Goal: Information Seeking & Learning: Learn about a topic

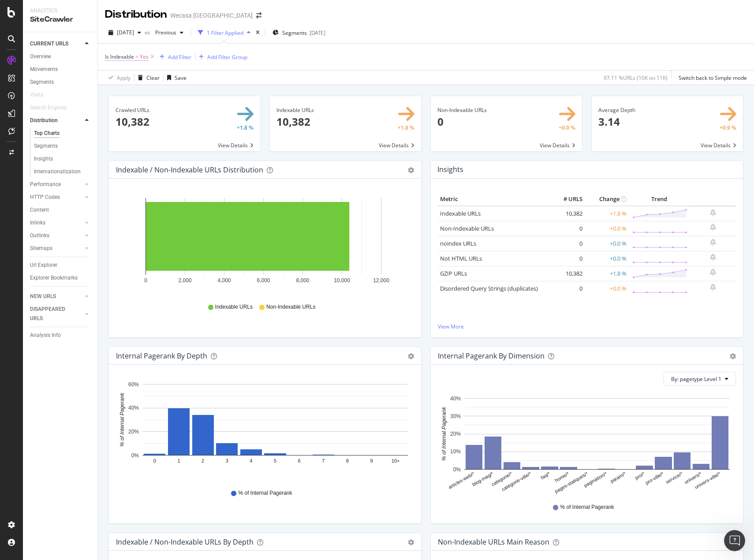
scroll to position [1578, 0]
drag, startPoint x: 45, startPoint y: 232, endPoint x: 438, endPoint y: 282, distance: 396.5
click at [45, 232] on div "Outlinks" at bounding box center [39, 235] width 19 height 9
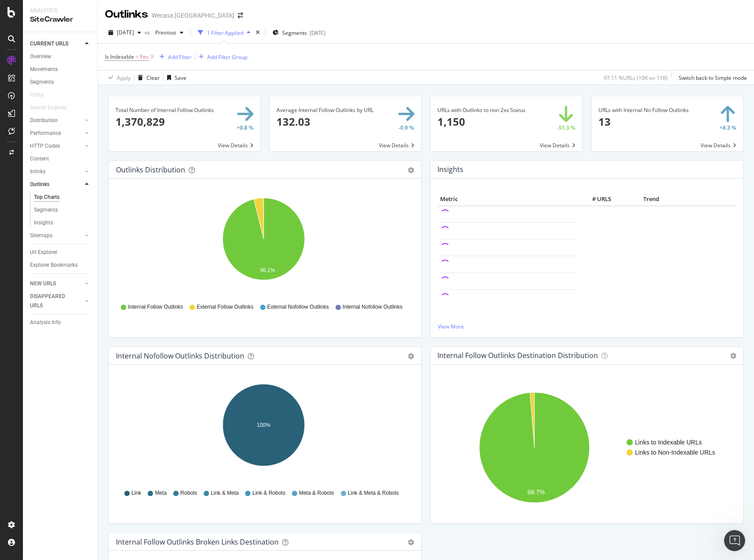
drag, startPoint x: 55, startPoint y: 209, endPoint x: 128, endPoint y: 221, distance: 74.1
click at [55, 209] on div "Segments" at bounding box center [46, 209] width 24 height 9
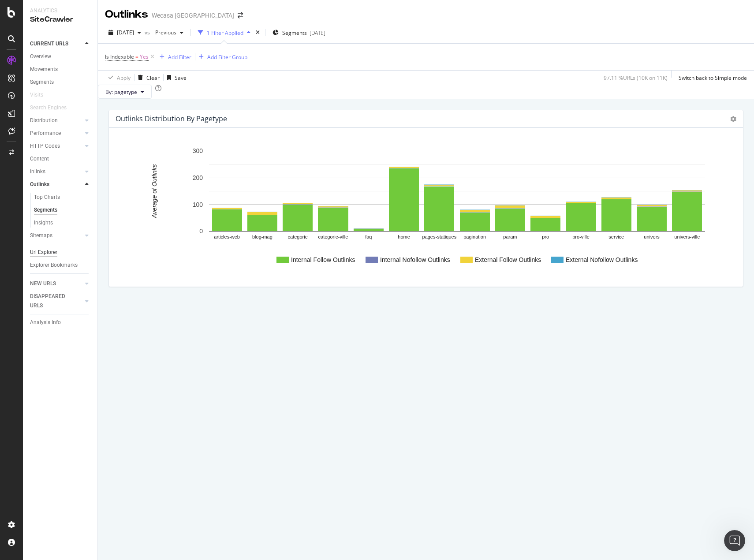
click at [49, 251] on div "Url Explorer" at bounding box center [43, 252] width 27 height 9
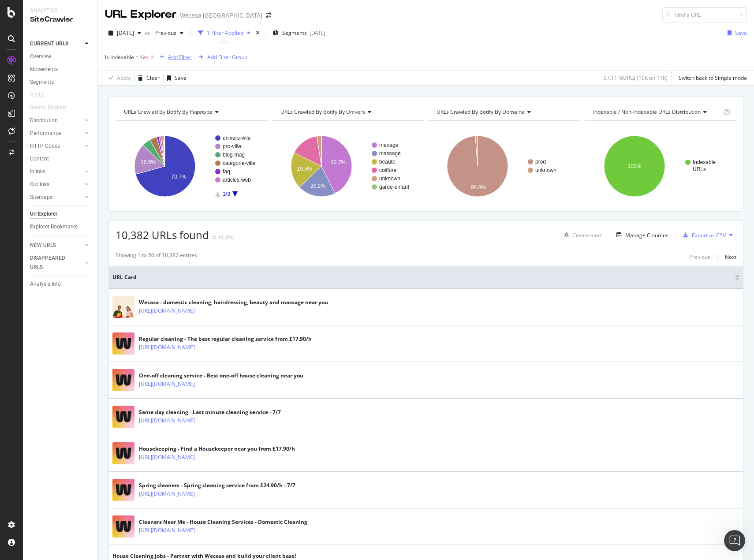
click at [183, 52] on div "Add Filter" at bounding box center [173, 57] width 35 height 10
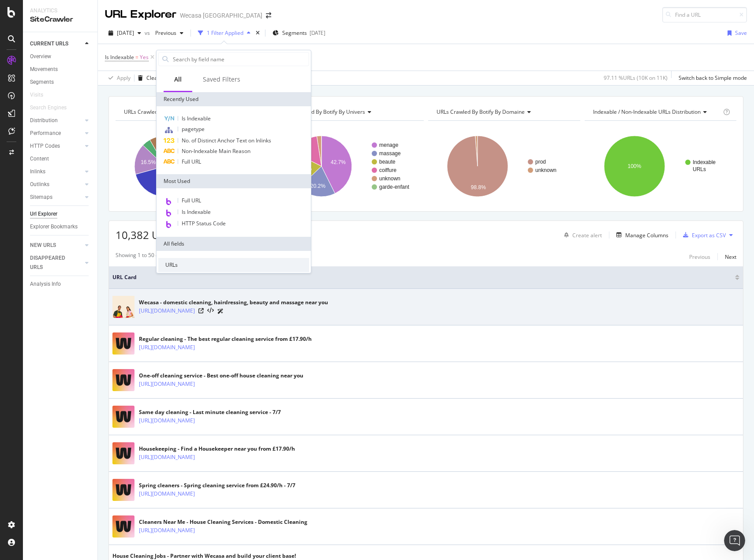
click at [507, 291] on td "Wecasa - domestic cleaning, hairdressing, beauty and massage near you [URL][DOM…" at bounding box center [426, 307] width 634 height 37
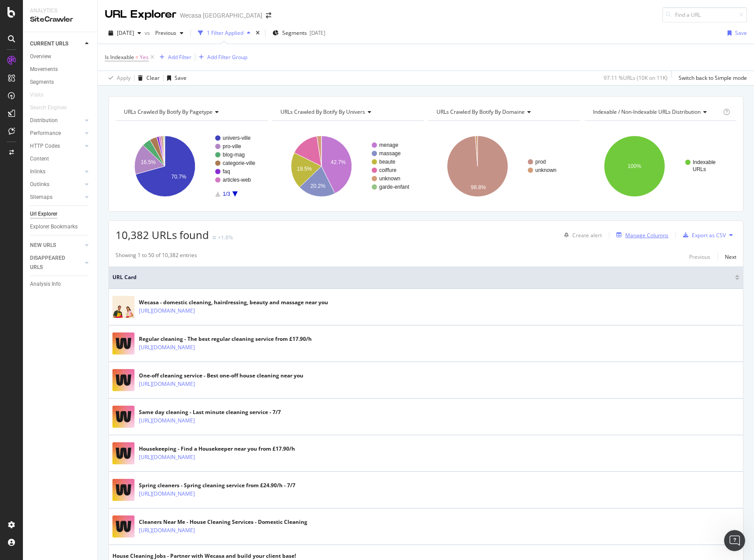
click at [635, 232] on div "Manage Columns" at bounding box center [646, 234] width 43 height 7
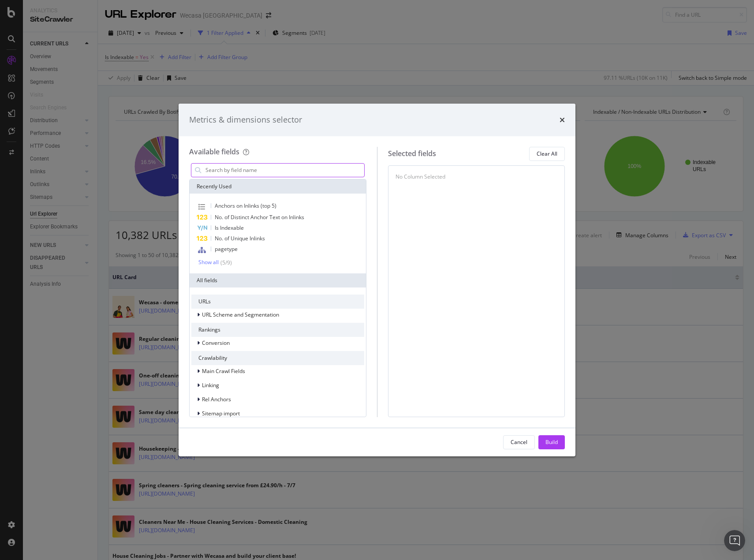
click at [279, 174] on input "modal" at bounding box center [285, 170] width 160 height 13
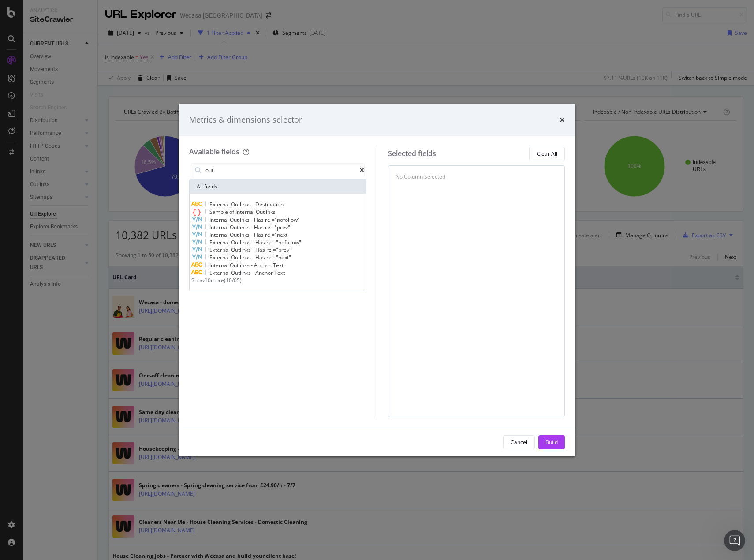
type input "outl"
click at [209, 284] on span "Show 10 more" at bounding box center [207, 279] width 33 height 7
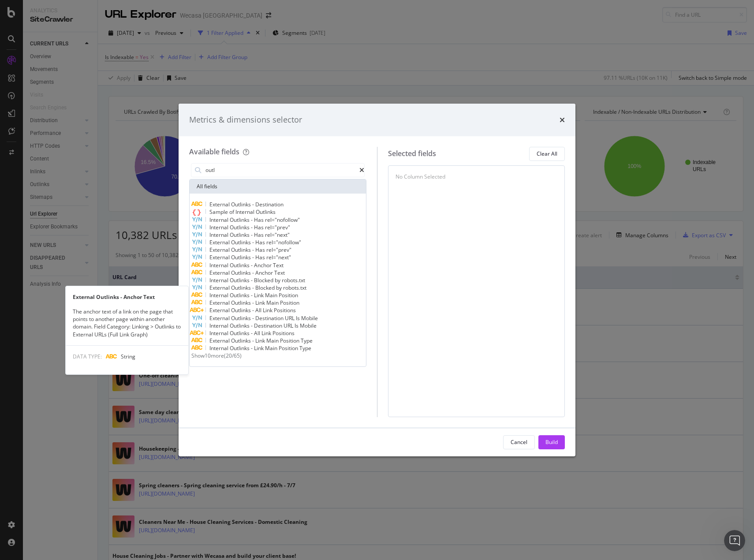
scroll to position [15, 0]
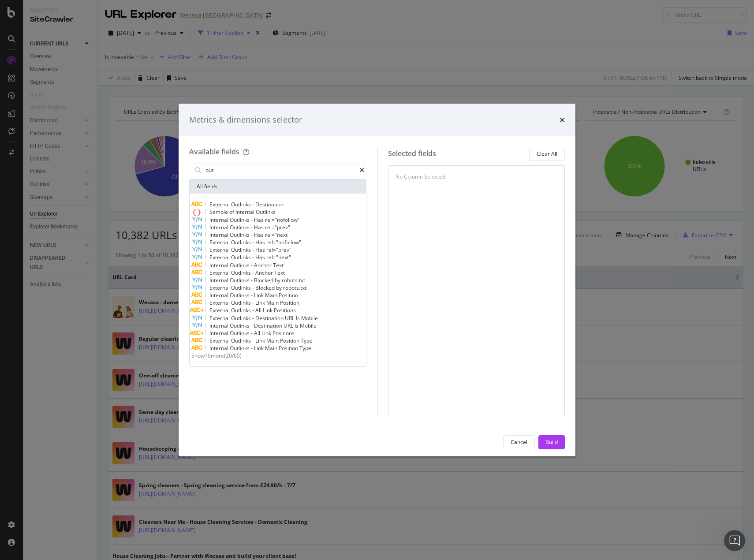
click at [223, 359] on span "Show 10 more" at bounding box center [207, 355] width 33 height 7
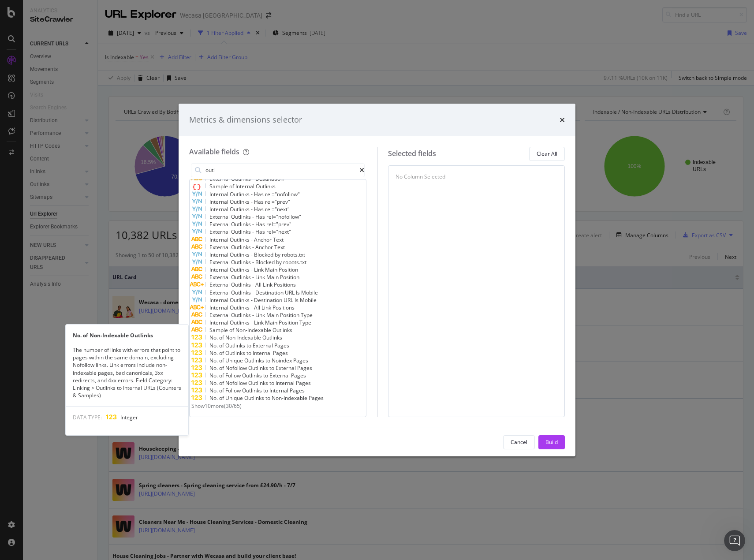
scroll to position [103, 0]
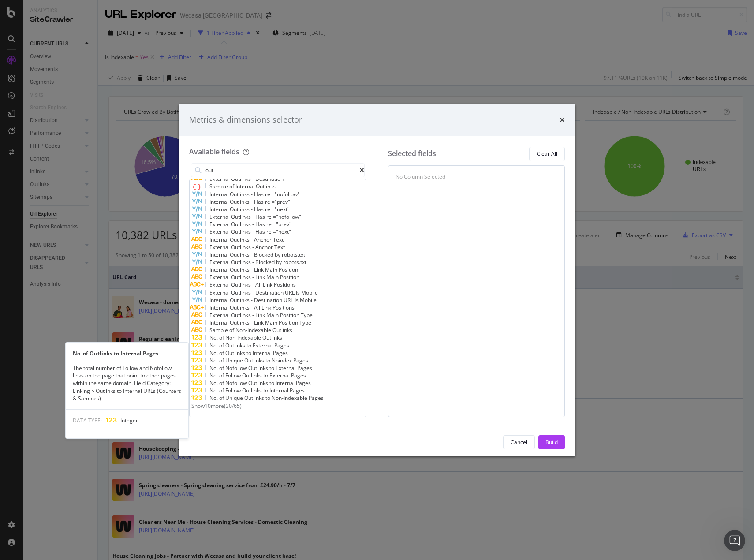
click at [273, 349] on span "Internal" at bounding box center [263, 352] width 20 height 7
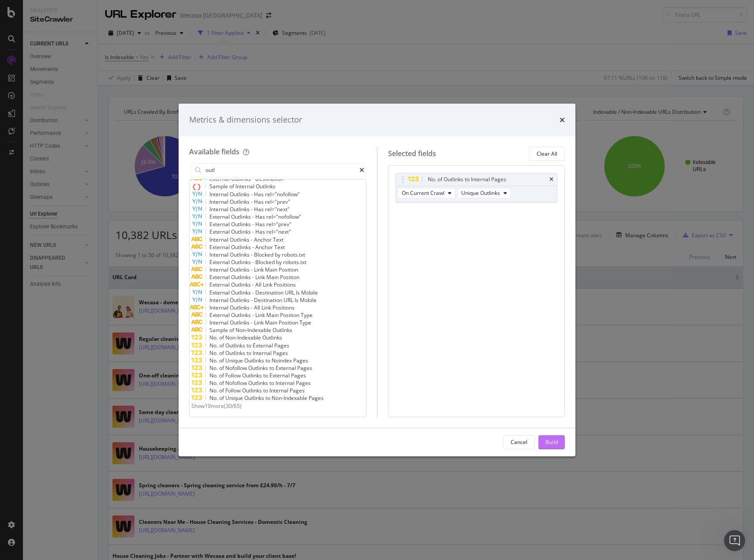
click at [542, 442] on button "Build" at bounding box center [551, 442] width 26 height 14
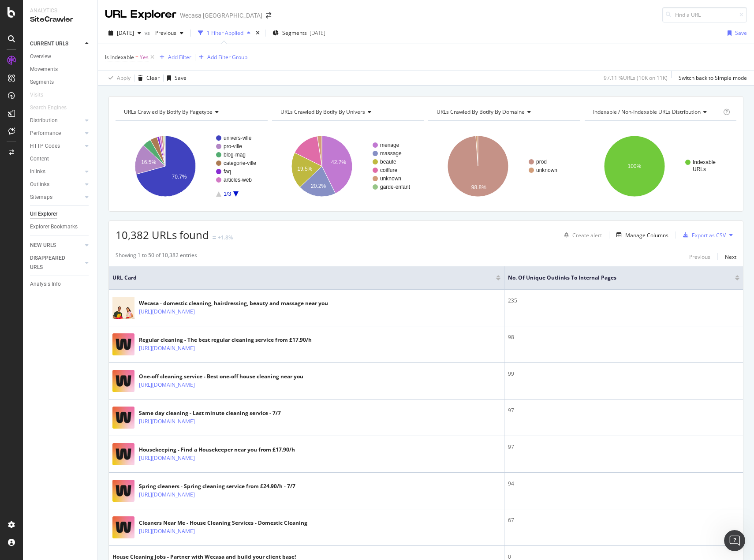
click at [735, 280] on div at bounding box center [737, 279] width 4 height 2
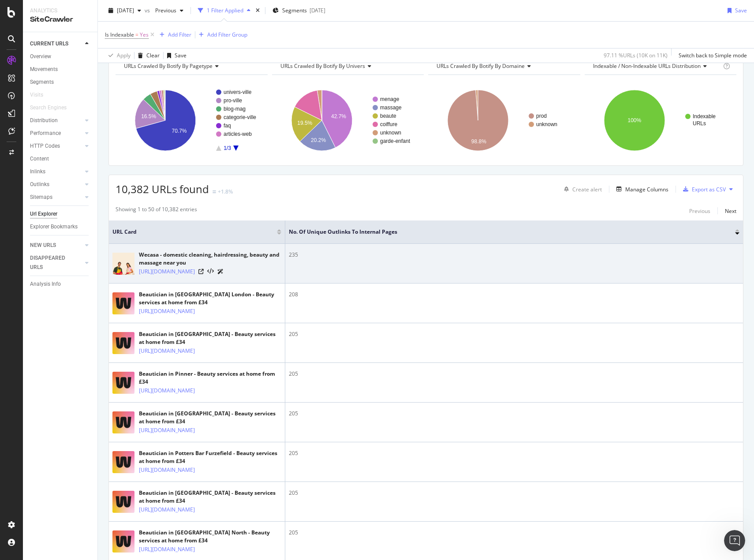
scroll to position [220, 0]
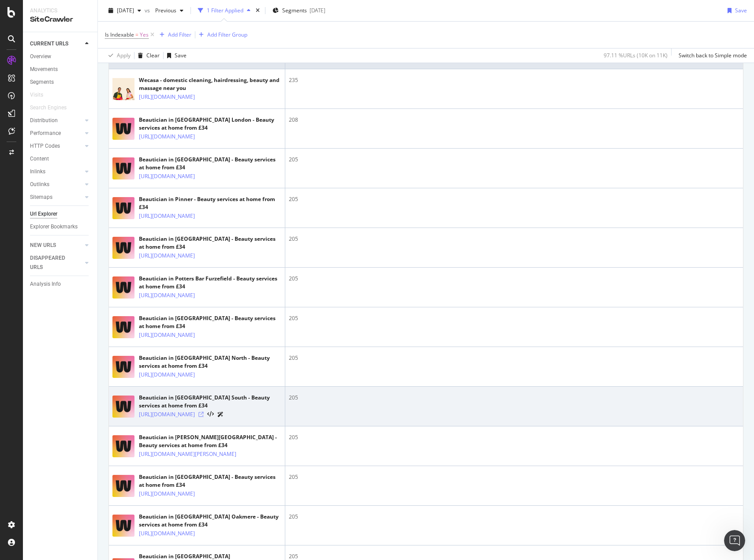
click at [204, 417] on icon at bounding box center [200, 414] width 5 height 5
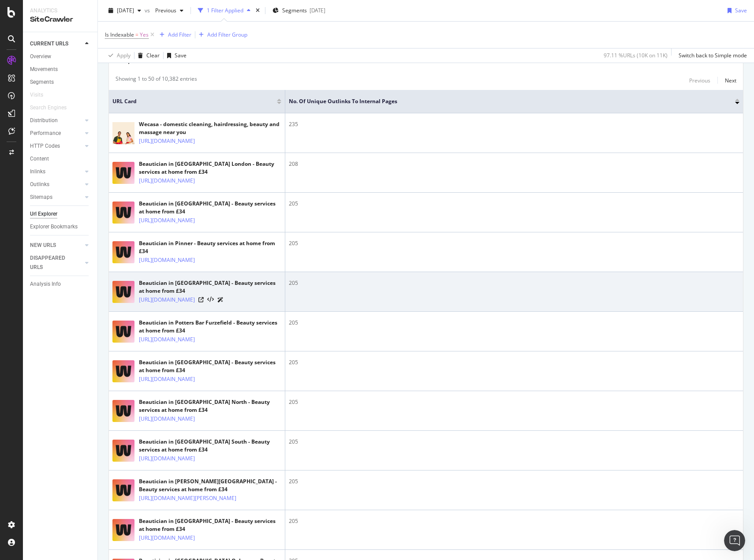
scroll to position [0, 0]
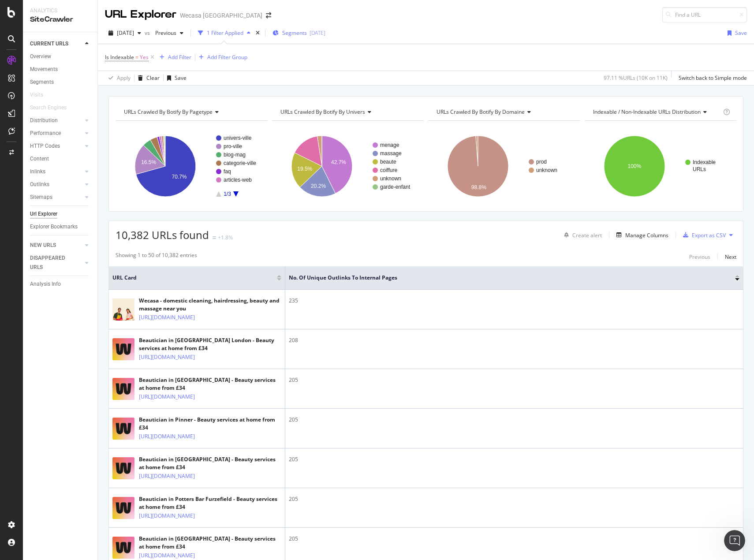
click at [306, 32] on span "Segments" at bounding box center [294, 32] width 25 height 7
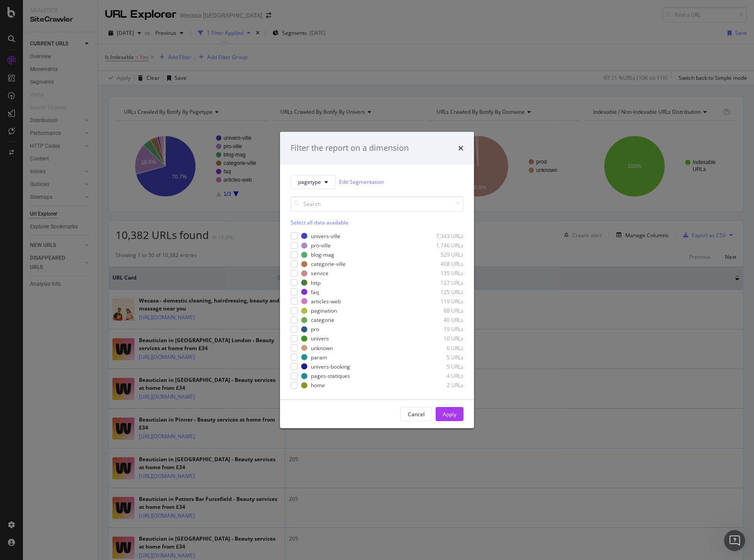
click at [300, 224] on div "Select all data available" at bounding box center [377, 222] width 173 height 7
click at [300, 224] on div "Unselect all data available" at bounding box center [377, 222] width 173 height 7
click at [293, 254] on div "modal" at bounding box center [294, 254] width 7 height 7
click at [293, 304] on div "modal" at bounding box center [294, 301] width 7 height 7
click at [453, 414] on div "Apply" at bounding box center [450, 413] width 14 height 7
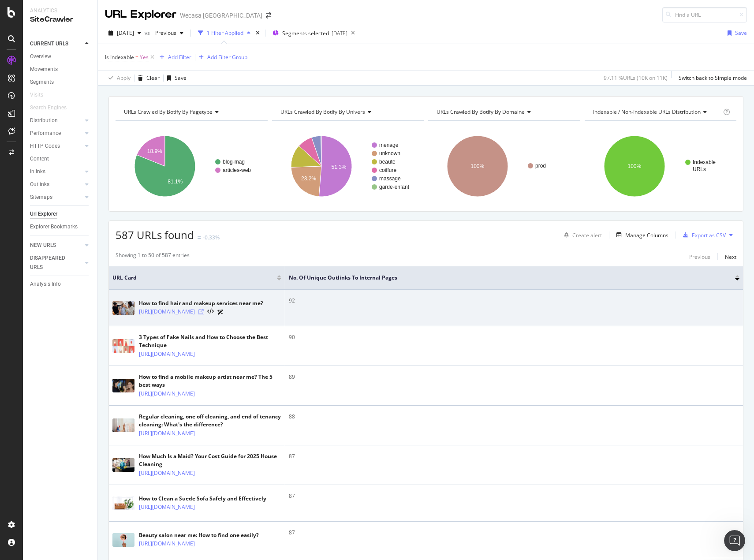
click at [204, 314] on icon at bounding box center [200, 311] width 5 height 5
